Goal: Task Accomplishment & Management: Use online tool/utility

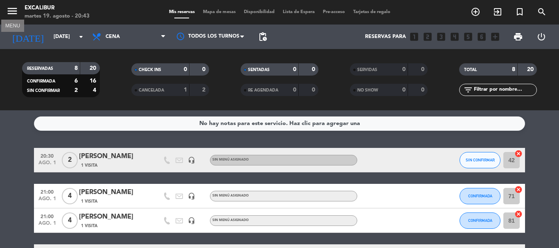
click at [13, 16] on icon "menu" at bounding box center [12, 11] width 12 height 12
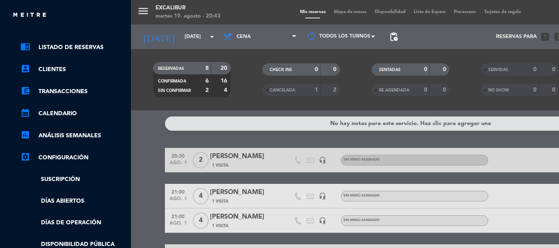
scroll to position [41, 0]
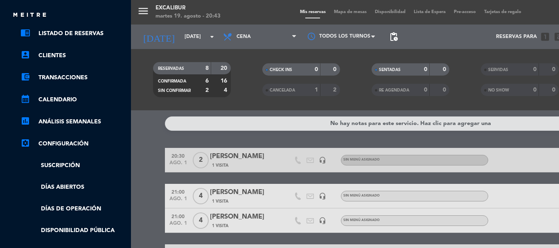
click at [155, 138] on div "menu Excalibur [DATE] 19. agosto - 20:43 Mis reservas Mapa de mesas Disponibili…" at bounding box center [410, 124] width 559 height 248
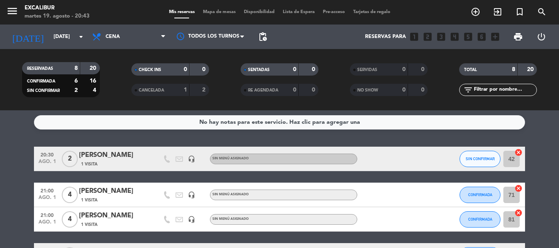
scroll to position [0, 0]
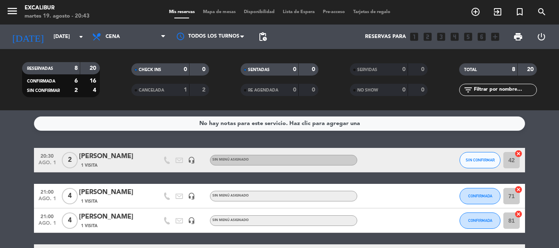
click at [64, 67] on div "8" at bounding box center [69, 68] width 16 height 9
click at [94, 70] on strong "20" at bounding box center [94, 68] width 8 height 6
click at [116, 34] on span "Cena" at bounding box center [113, 37] width 14 height 6
click at [70, 38] on input "[DATE]" at bounding box center [83, 37] width 69 height 14
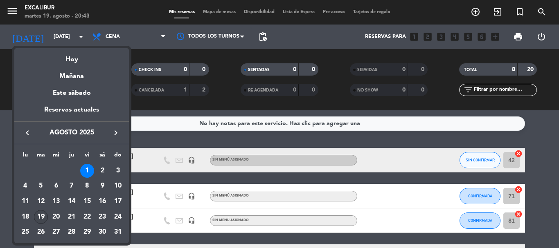
click at [41, 216] on div "19" at bounding box center [41, 217] width 14 height 14
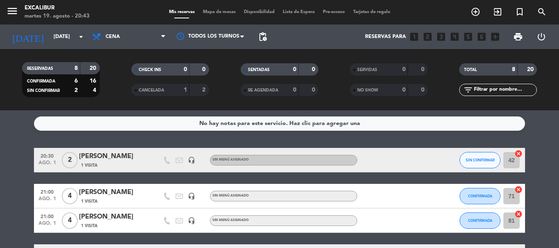
type input "[DATE]"
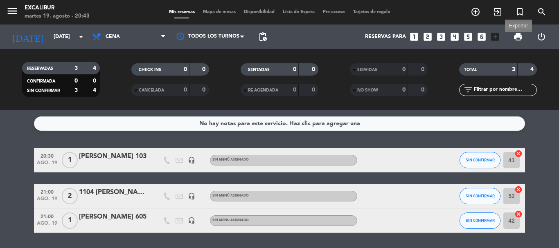
click at [513, 33] on span "print" at bounding box center [518, 37] width 10 height 10
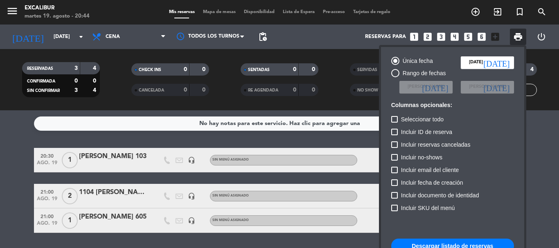
scroll to position [41, 0]
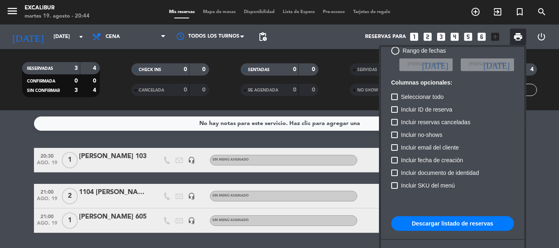
click at [463, 223] on button "Descargar listado de reservas" at bounding box center [452, 223] width 123 height 15
